Goal: Obtain resource: Download file/media

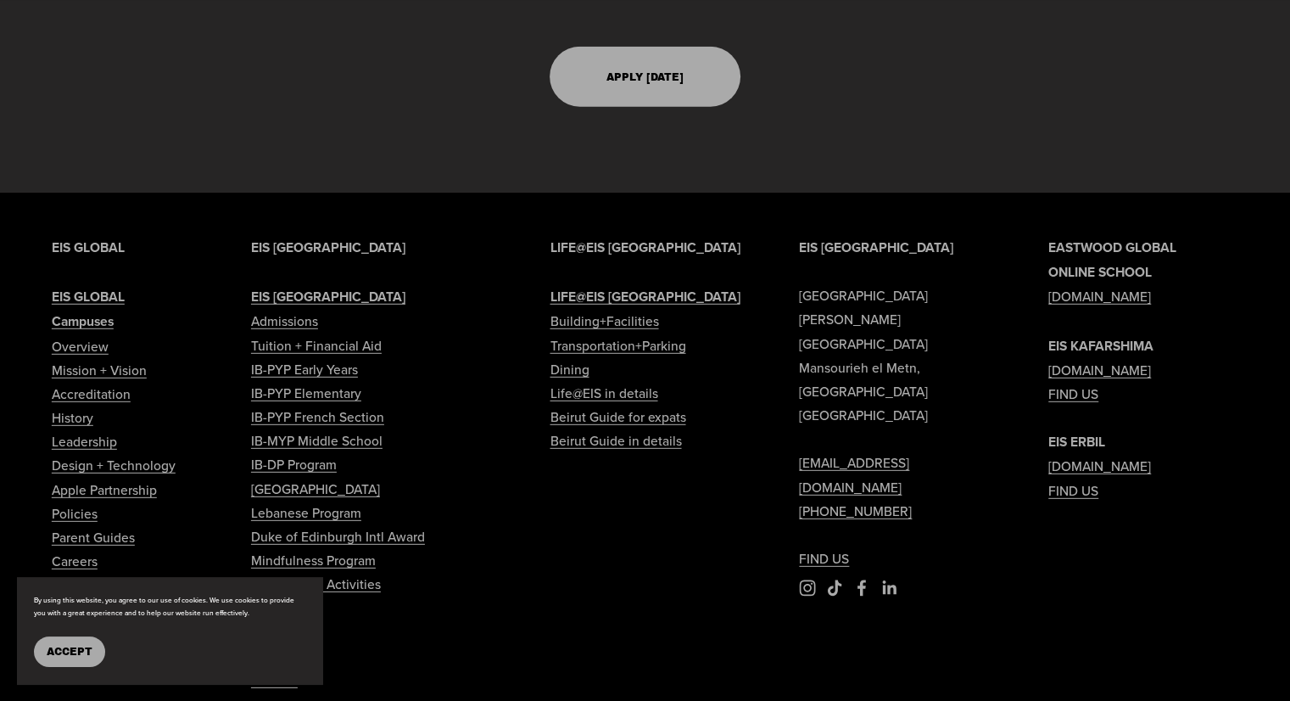
scroll to position [4921, 0]
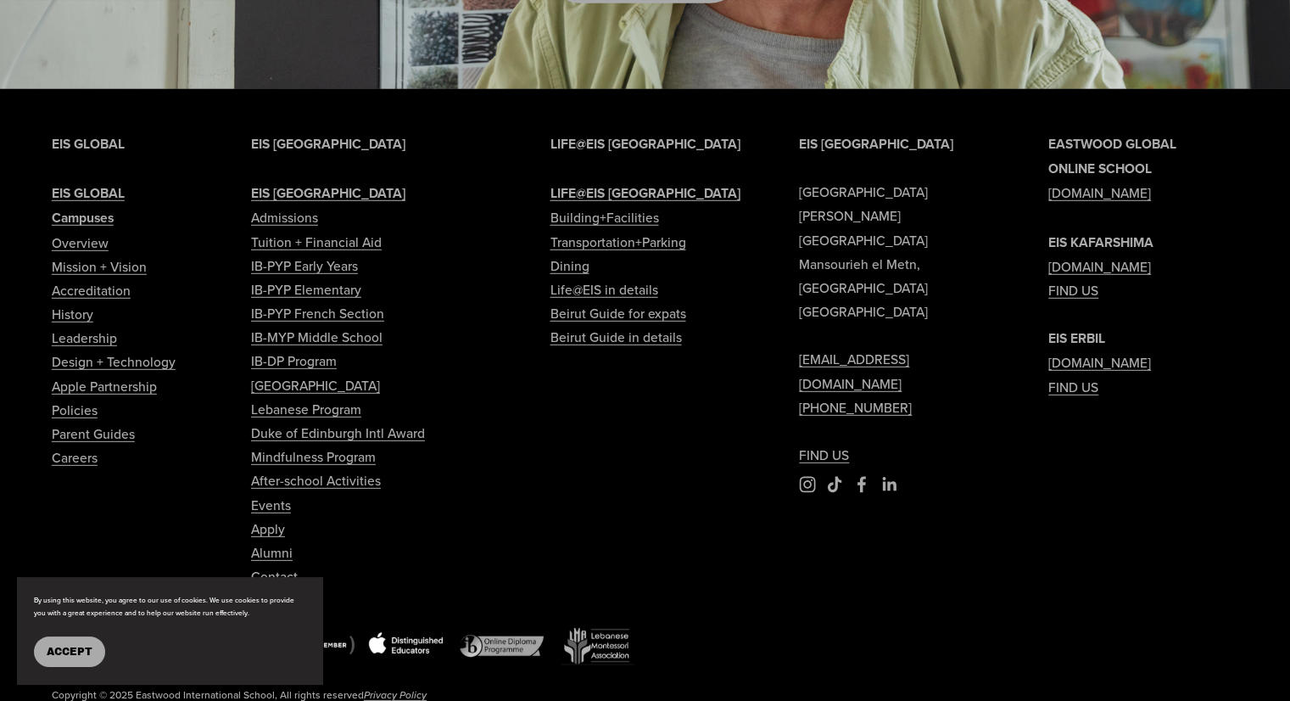
click at [326, 230] on link "Tuition + Financial Aid" at bounding box center [316, 242] width 131 height 24
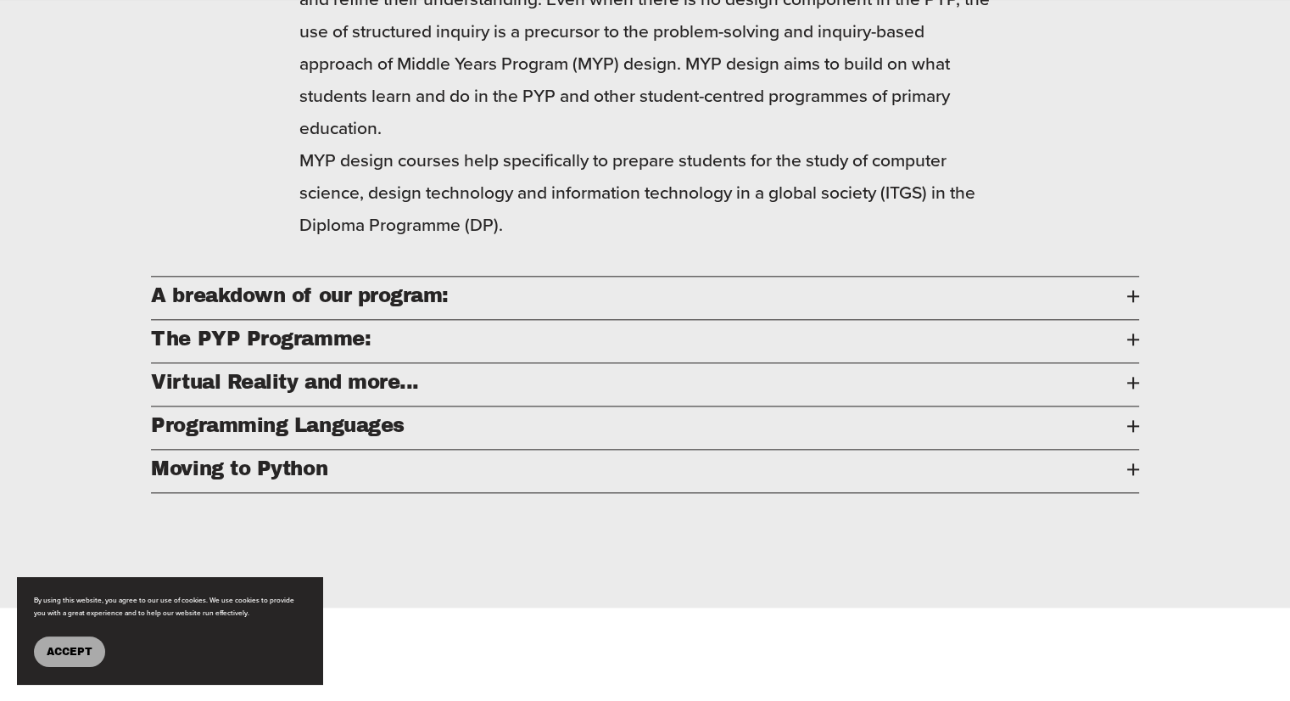
scroll to position [1866, 0]
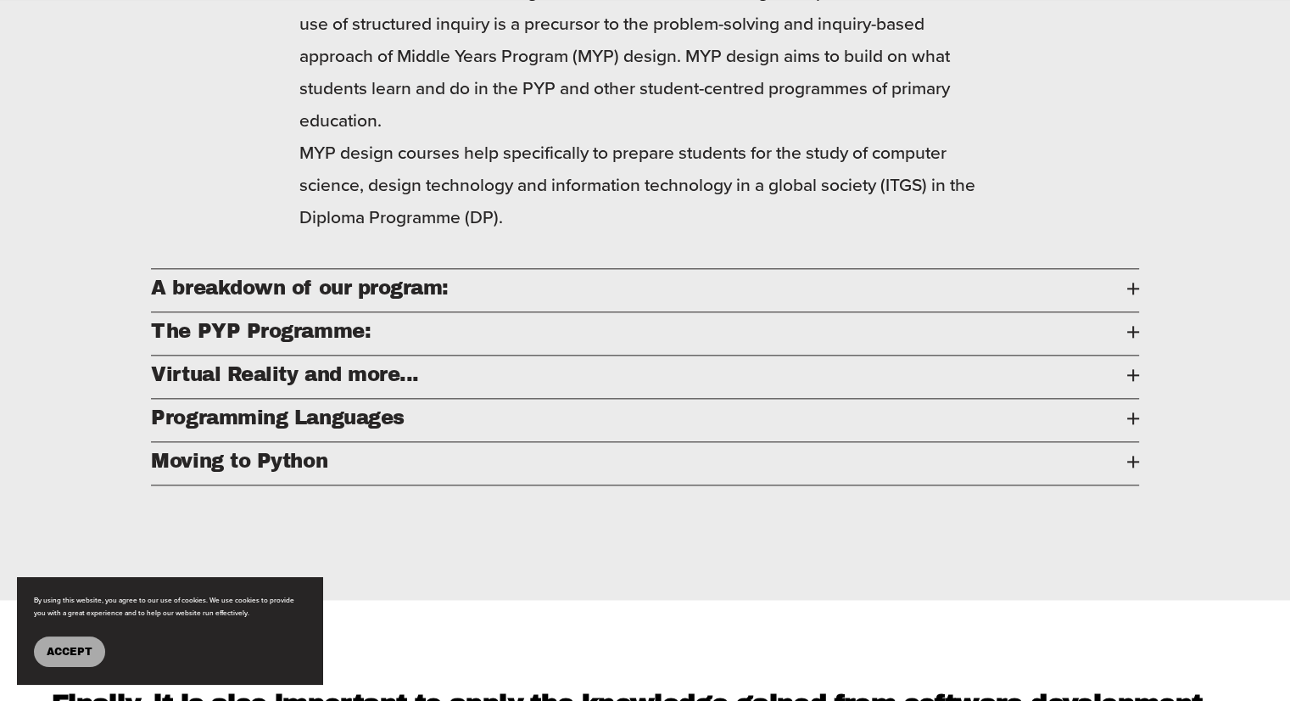
click at [1137, 294] on div at bounding box center [1133, 288] width 12 height 12
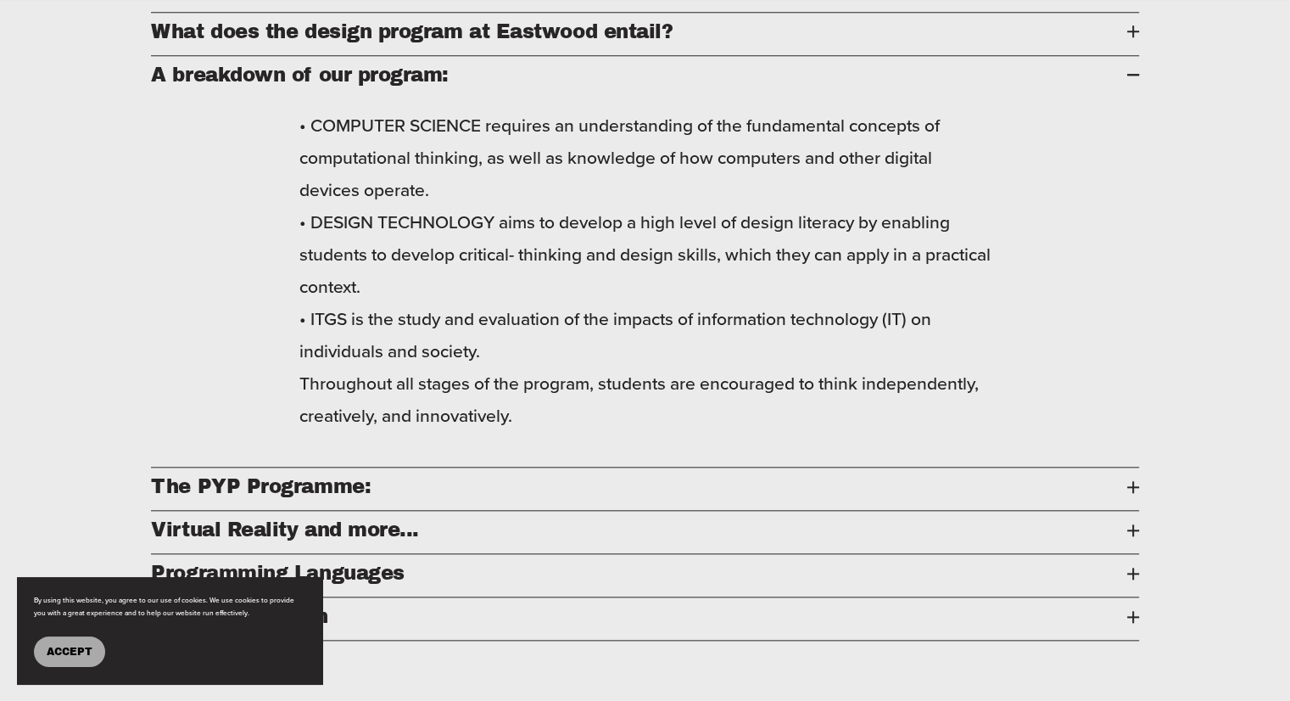
scroll to position [1611, 0]
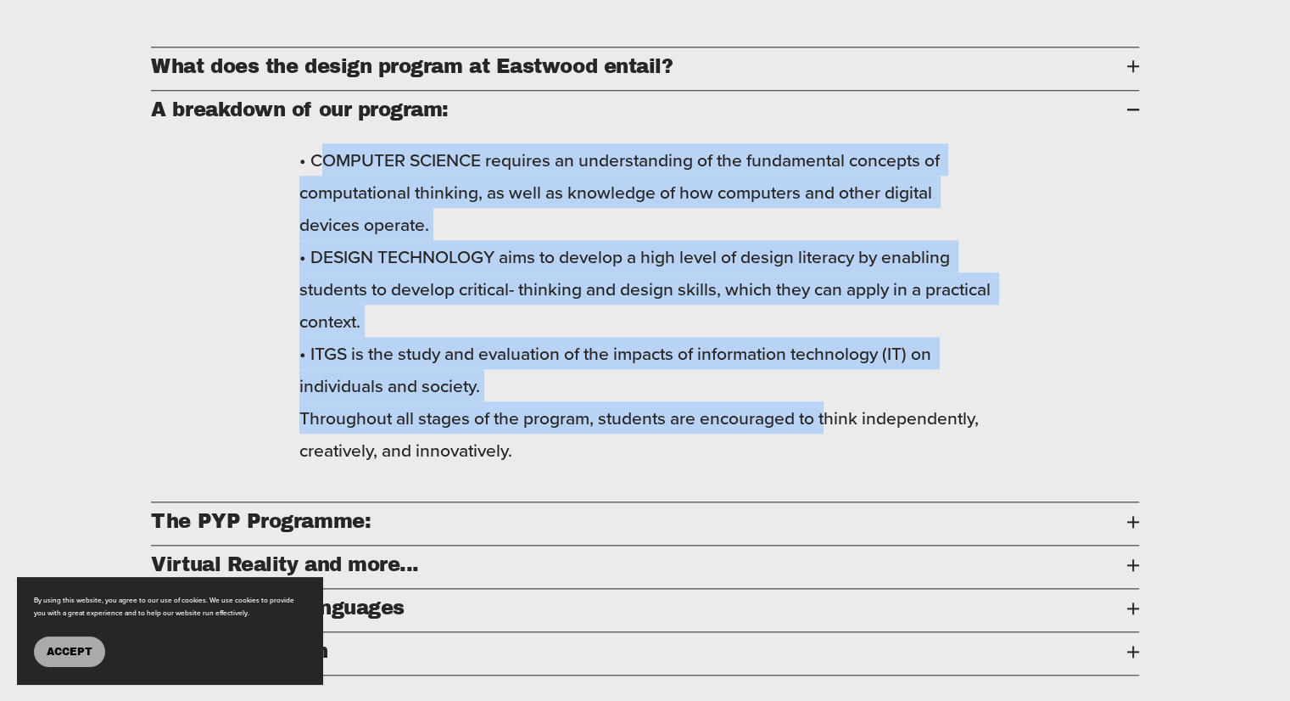
drag, startPoint x: 328, startPoint y: 206, endPoint x: 835, endPoint y: 450, distance: 561.8
click at [835, 450] on p "• COMPUTER SCIENCE requires an understanding of the fundamental concepts of com…" at bounding box center [644, 304] width 691 height 322
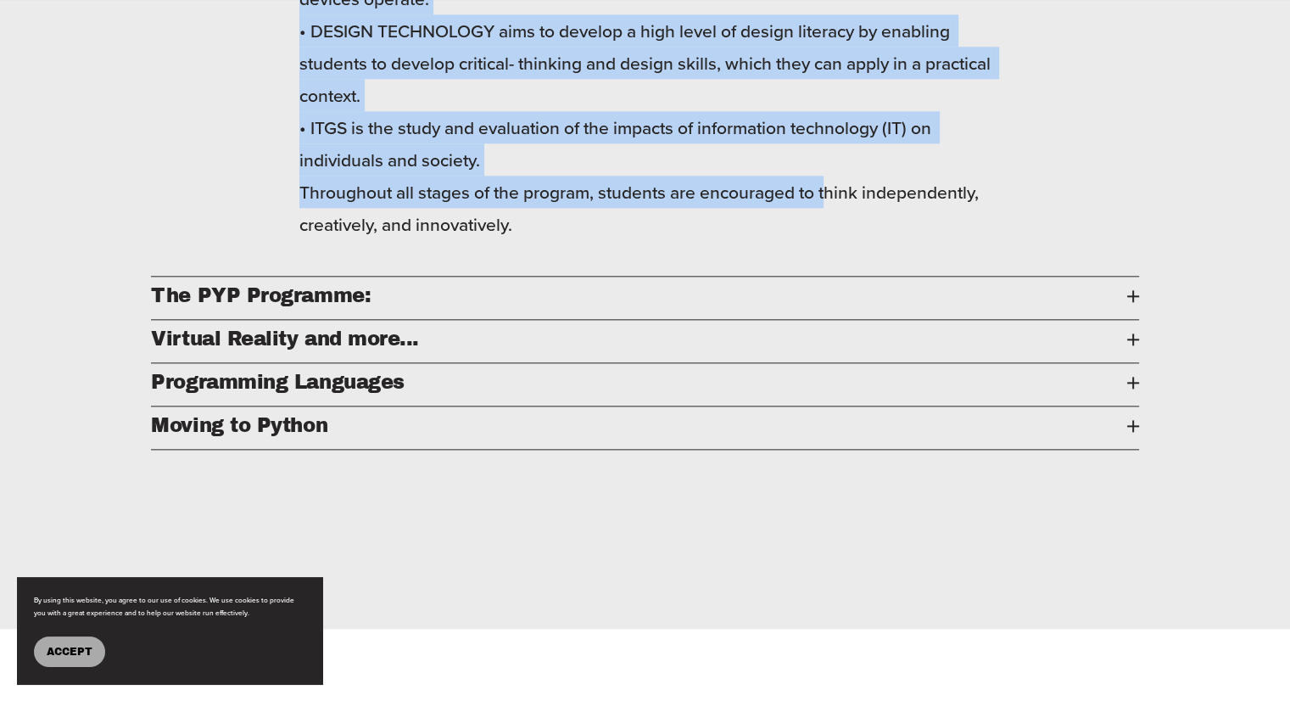
scroll to position [1866, 0]
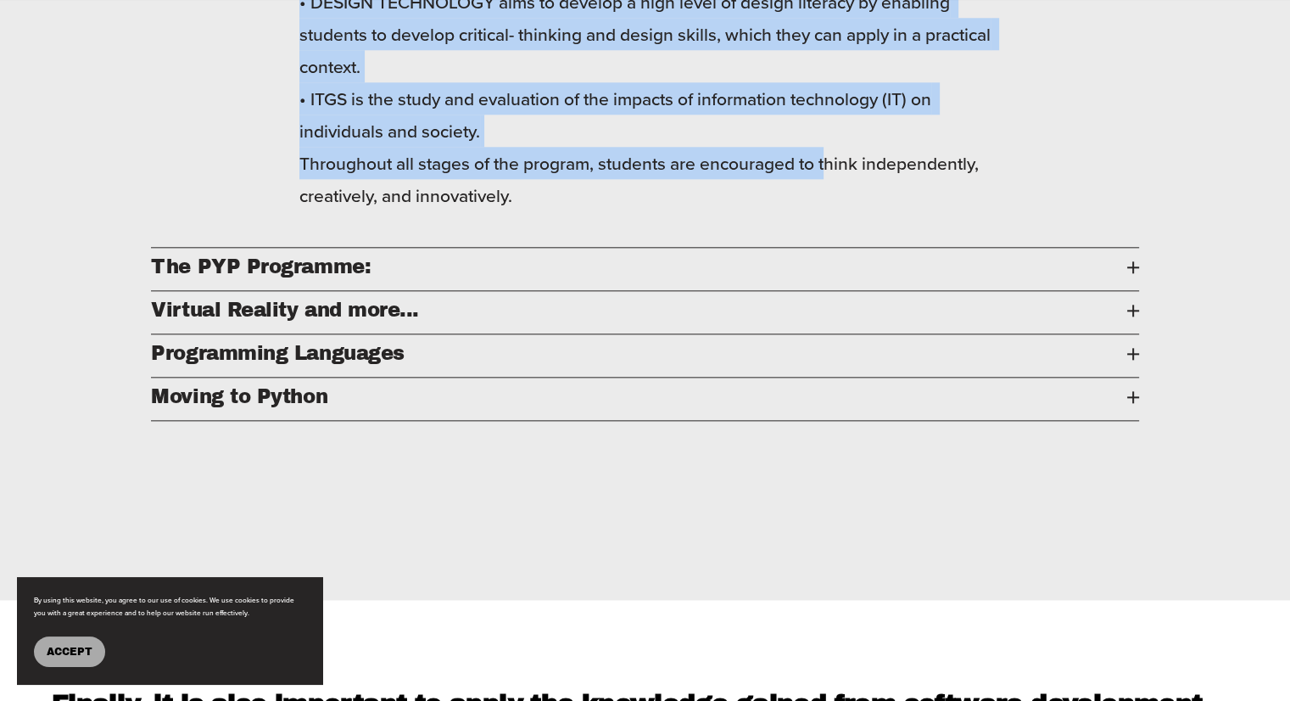
click at [1128, 273] on div at bounding box center [1133, 267] width 12 height 12
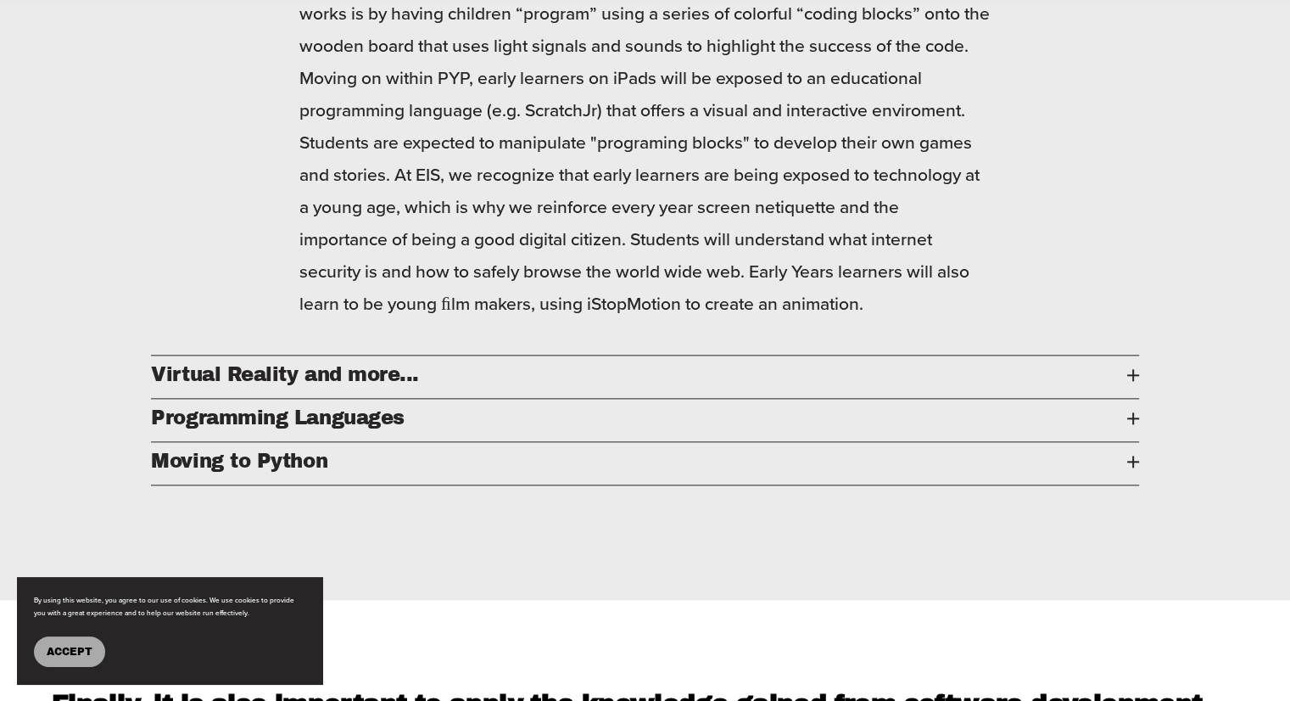
click at [1124, 385] on span "Virtual Reality and more..." at bounding box center [638, 374] width 975 height 21
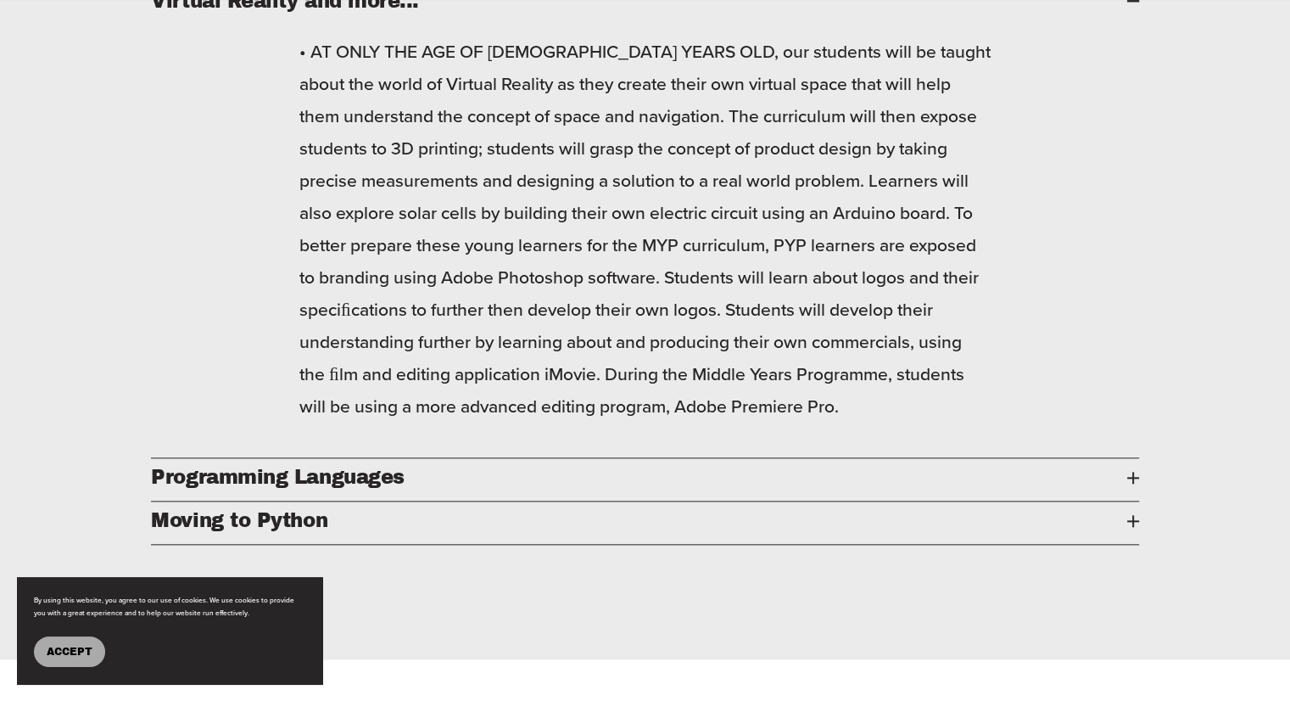
scroll to position [1781, 0]
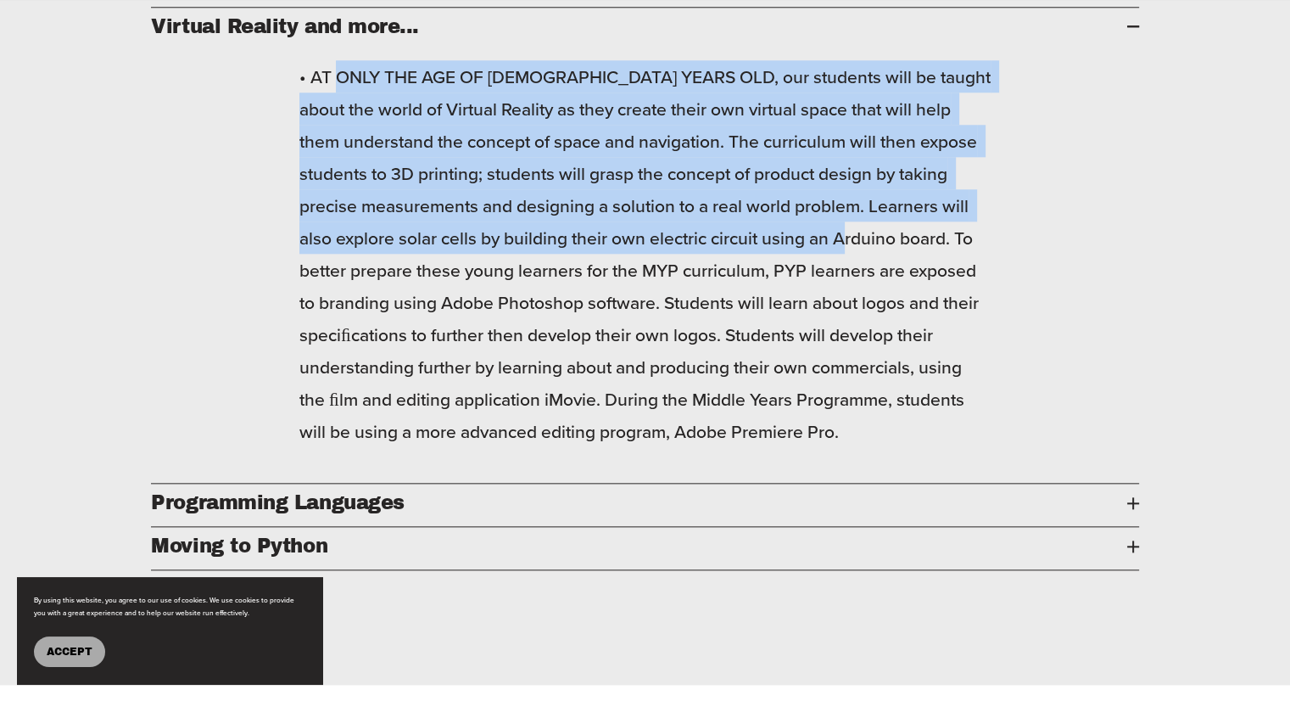
drag, startPoint x: 350, startPoint y: 126, endPoint x: 1025, endPoint y: 282, distance: 692.1
click at [1025, 282] on div "• AT ONLY THE AGE OF 7 YEARS OLD, our students will be taught about the world o…" at bounding box center [644, 266] width 987 height 433
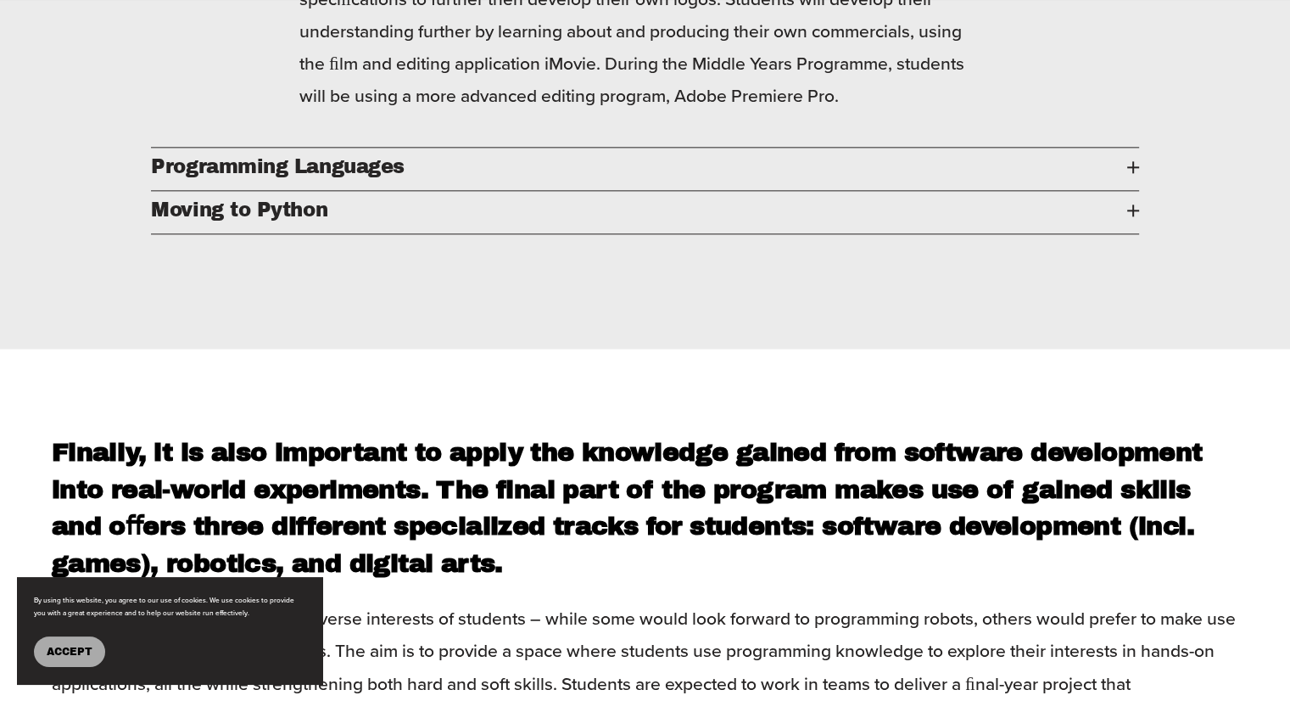
scroll to position [2120, 0]
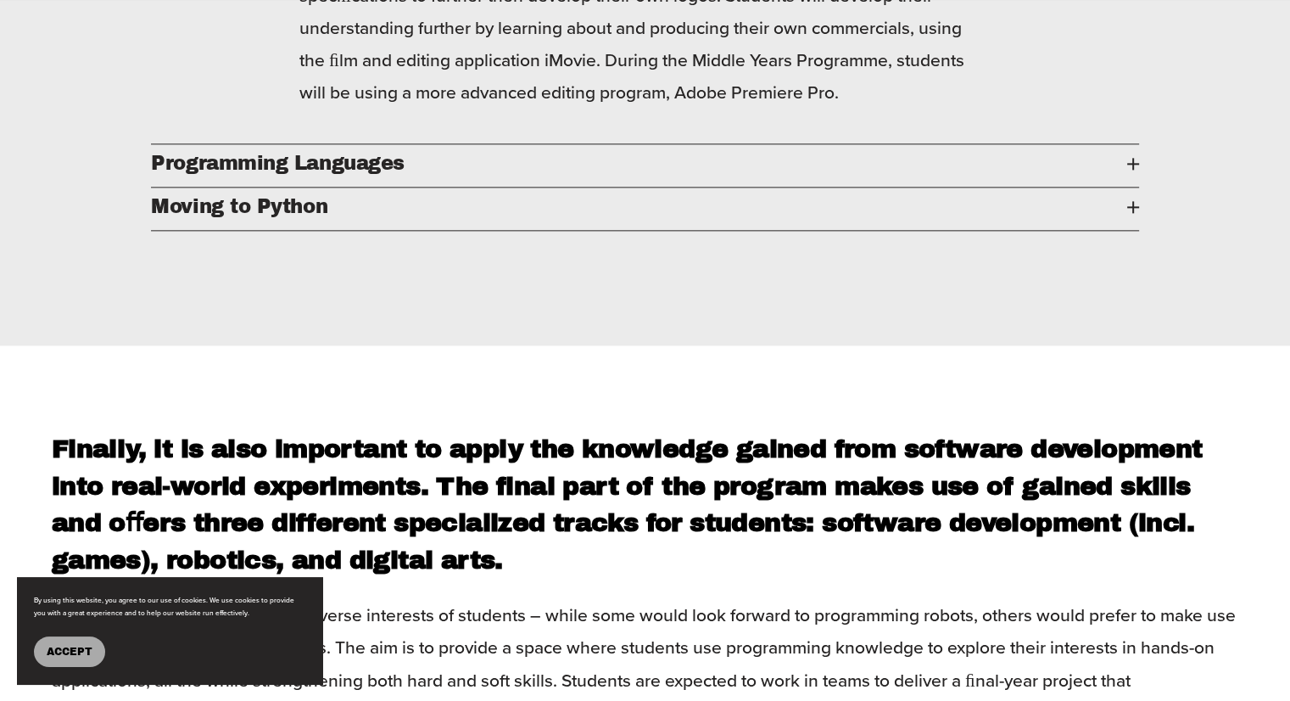
click at [1125, 174] on span "Programming Languages" at bounding box center [638, 163] width 975 height 21
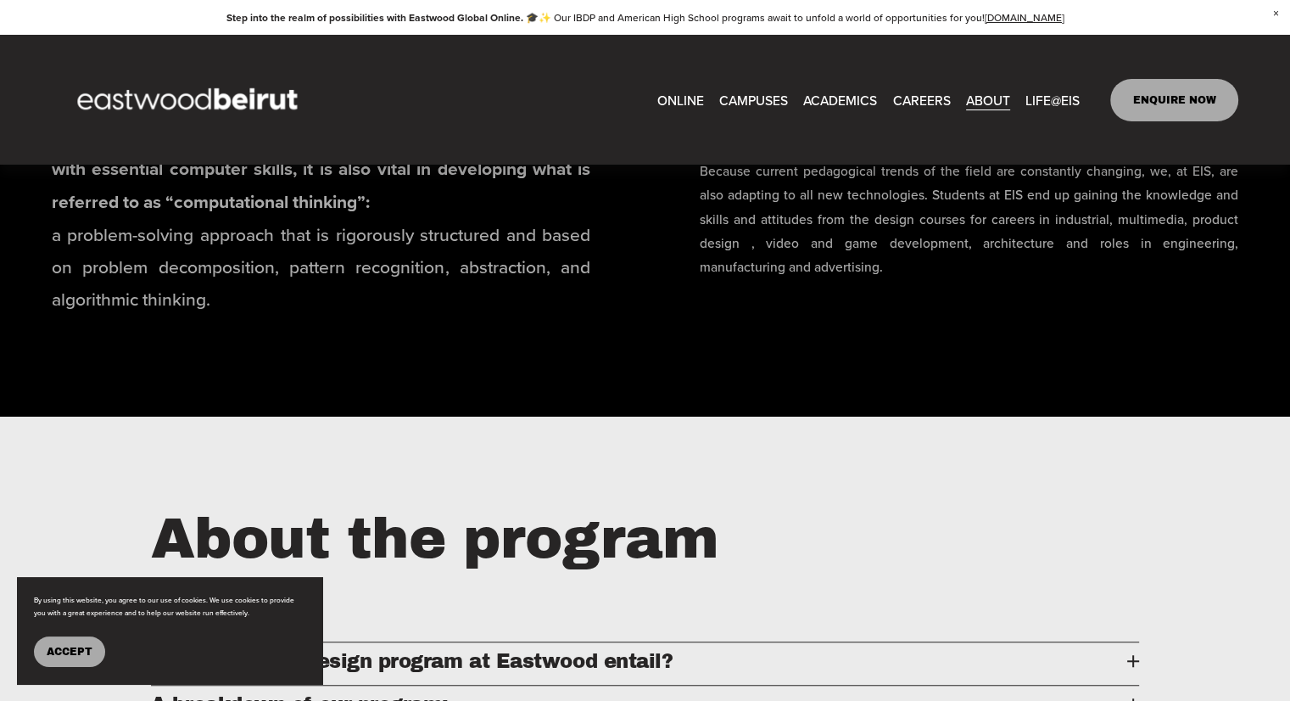
scroll to position [0, 0]
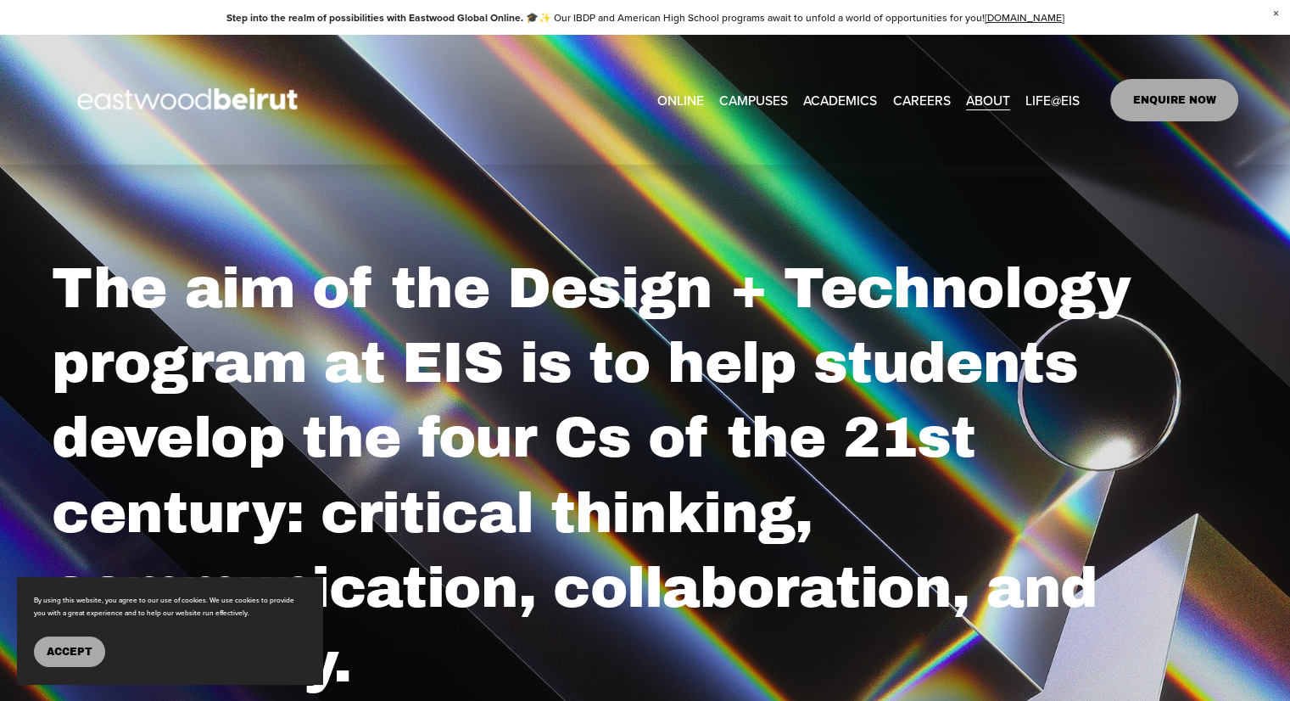
click at [78, 655] on span "Accept" at bounding box center [70, 651] width 46 height 12
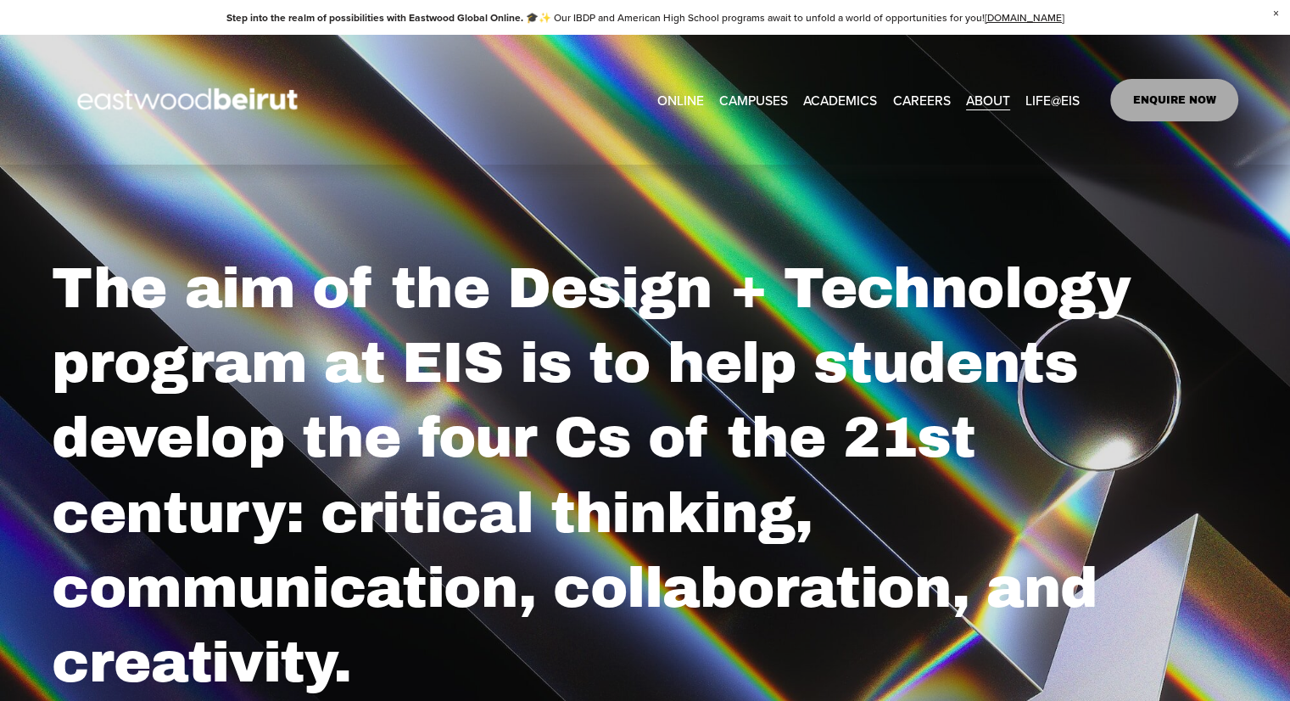
click at [927, 98] on link "CAREERS" at bounding box center [921, 100] width 58 height 26
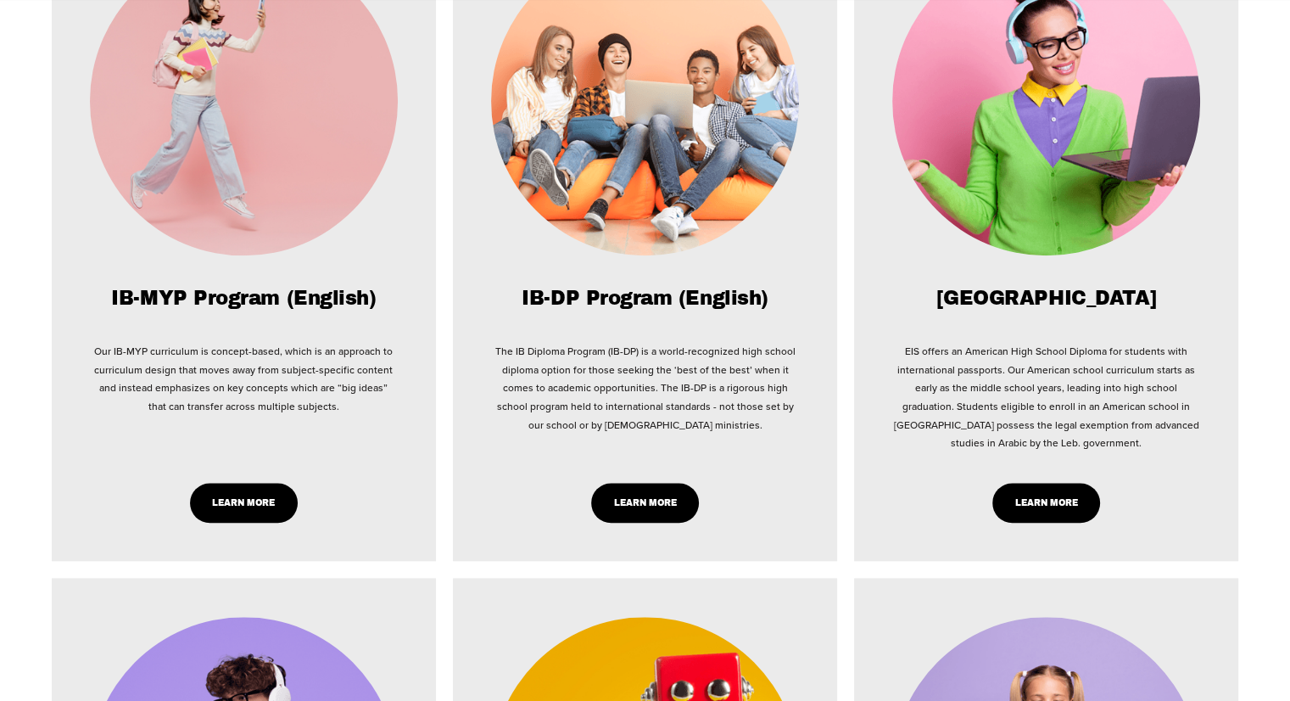
scroll to position [1696, 0]
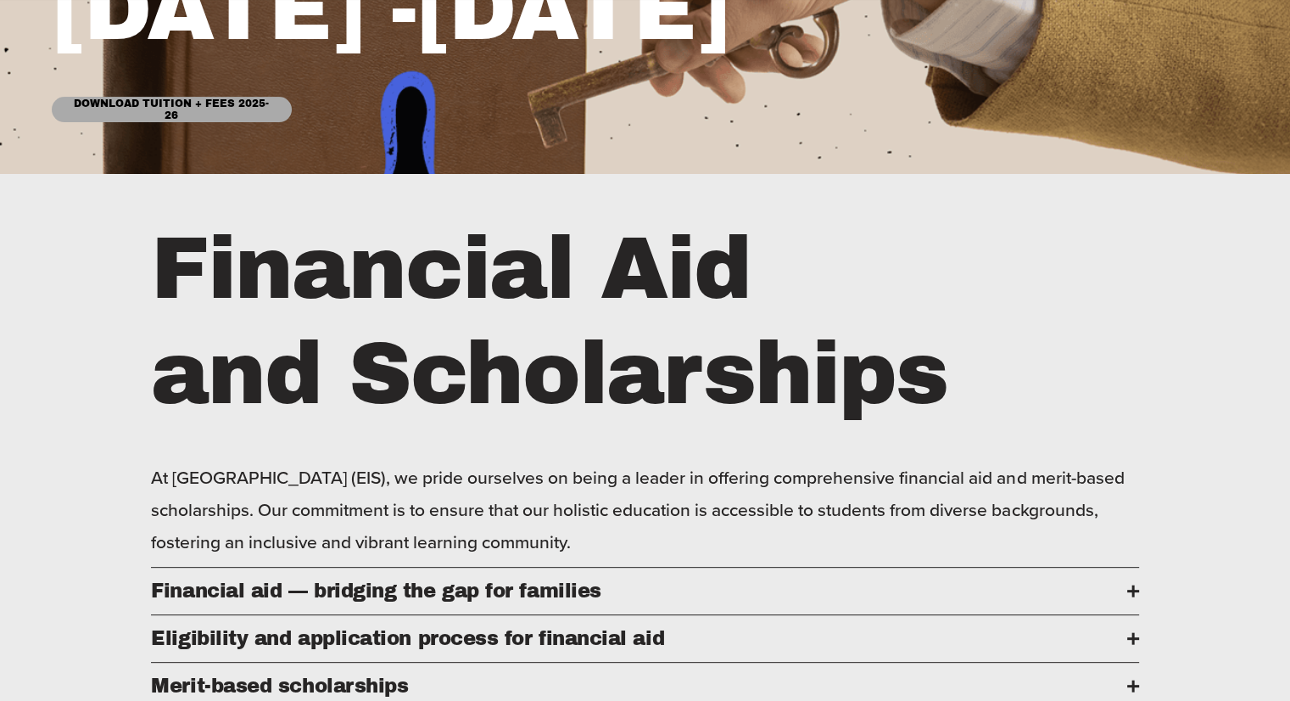
scroll to position [509, 0]
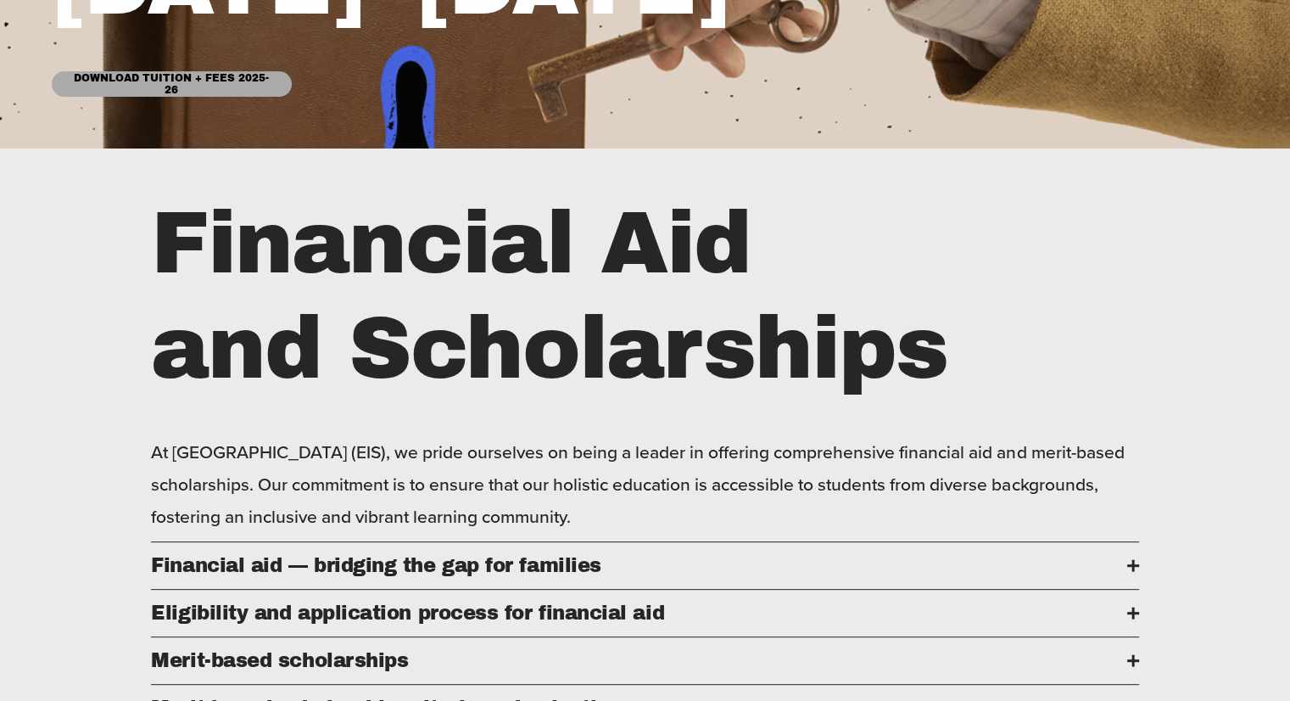
click at [254, 82] on link "Download Tuition + Fees 2025-26" at bounding box center [172, 83] width 240 height 25
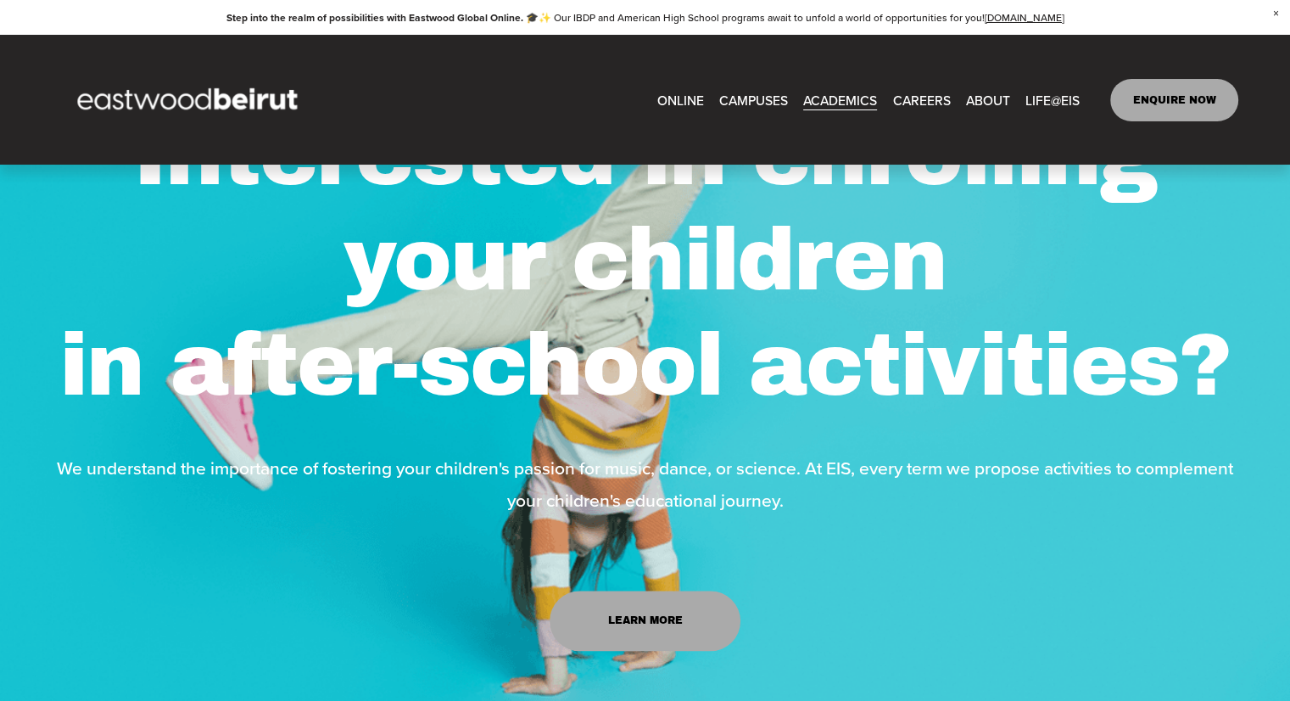
scroll to position [1446, 0]
